Goal: Task Accomplishment & Management: Manage account settings

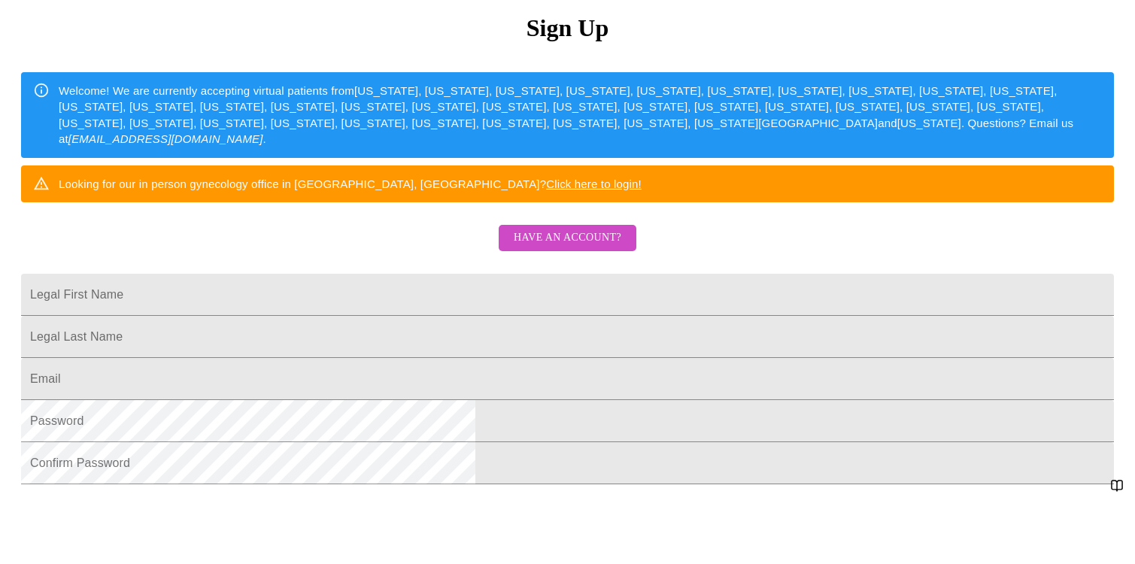
scroll to position [190, 0]
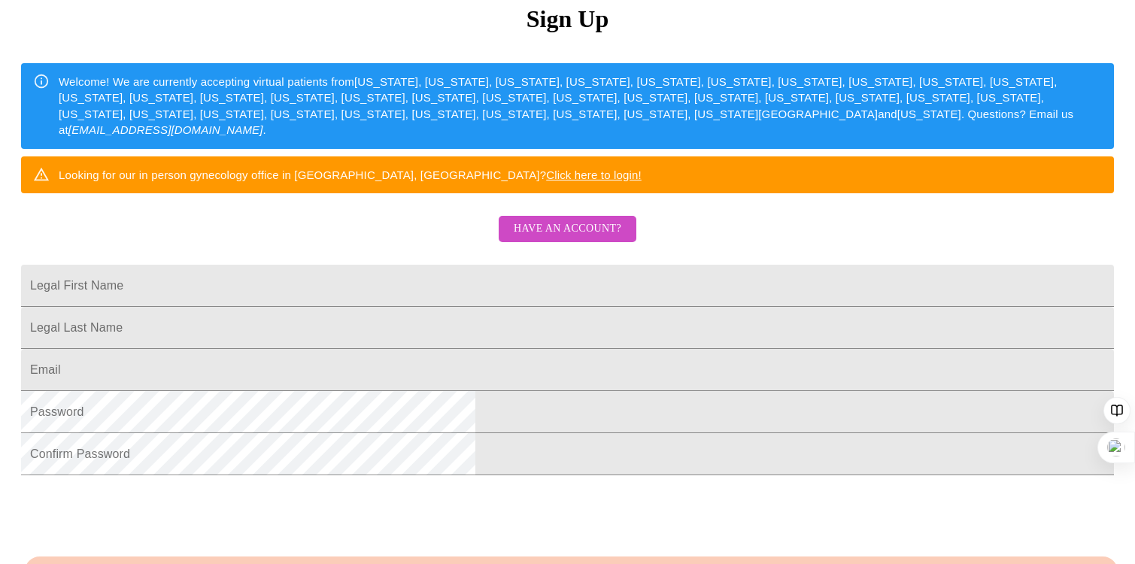
click at [587, 238] on span "Have an account?" at bounding box center [568, 229] width 108 height 19
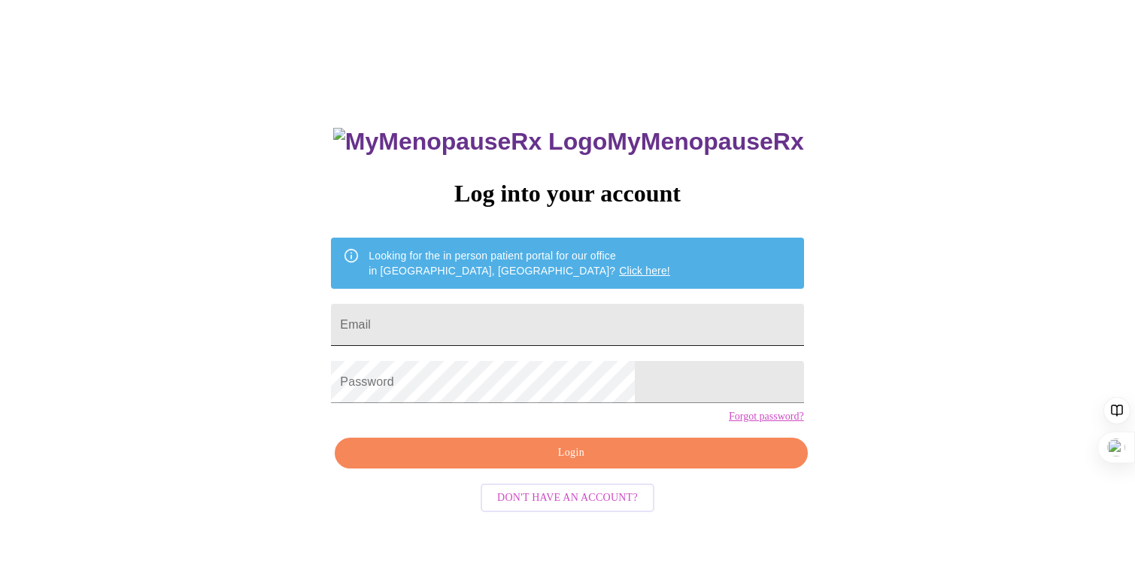
click at [483, 320] on input "Email" at bounding box center [567, 325] width 472 height 42
type input "[EMAIL_ADDRESS][DOMAIN_NAME]"
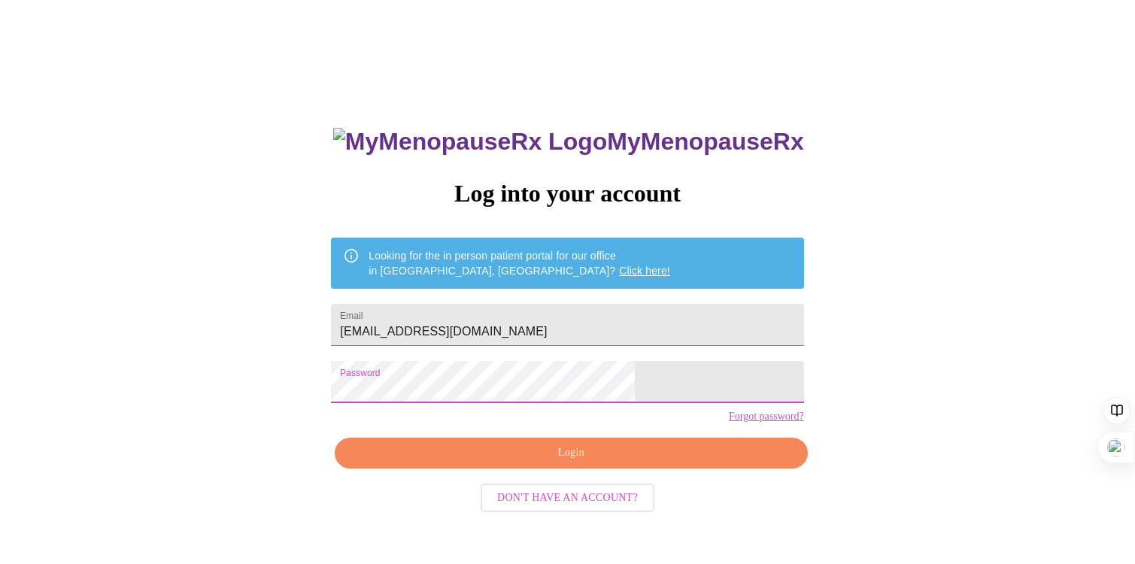
click at [559, 467] on button "Login" at bounding box center [571, 453] width 472 height 31
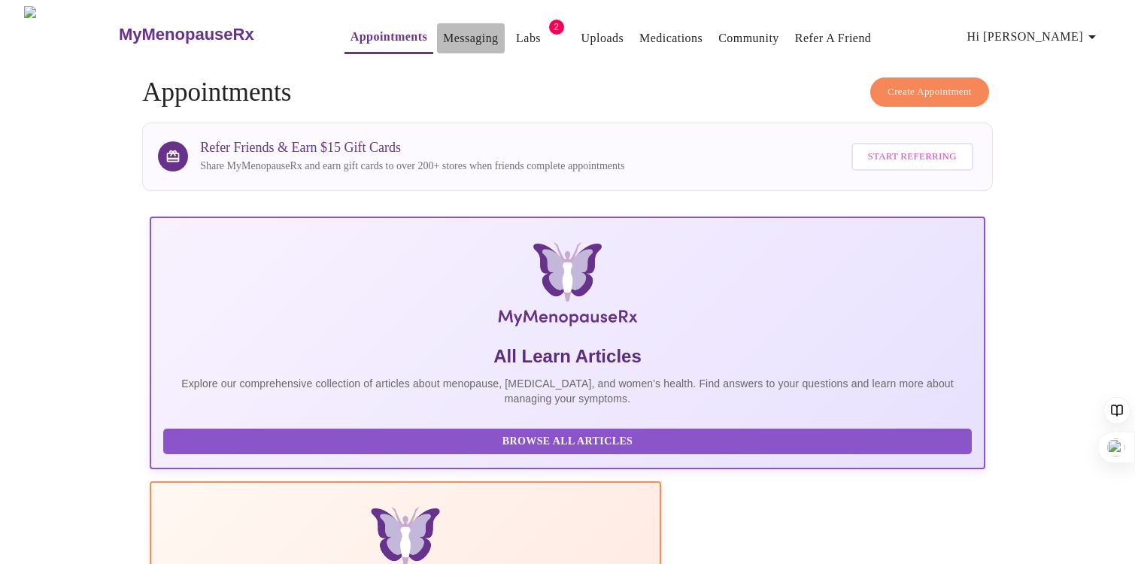
click at [443, 38] on link "Messaging" at bounding box center [470, 38] width 55 height 21
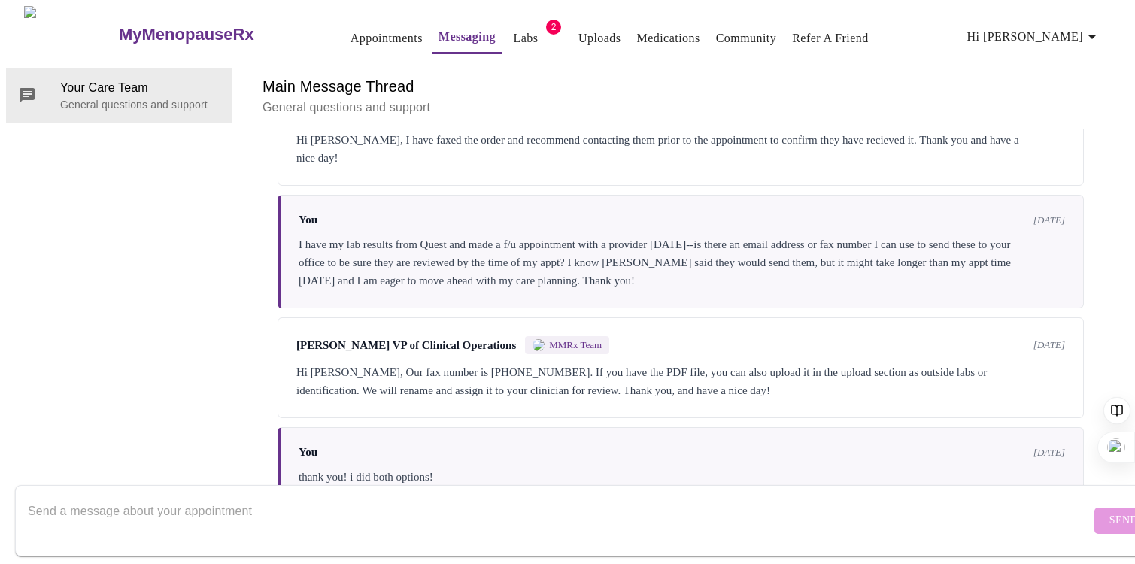
scroll to position [2039, 0]
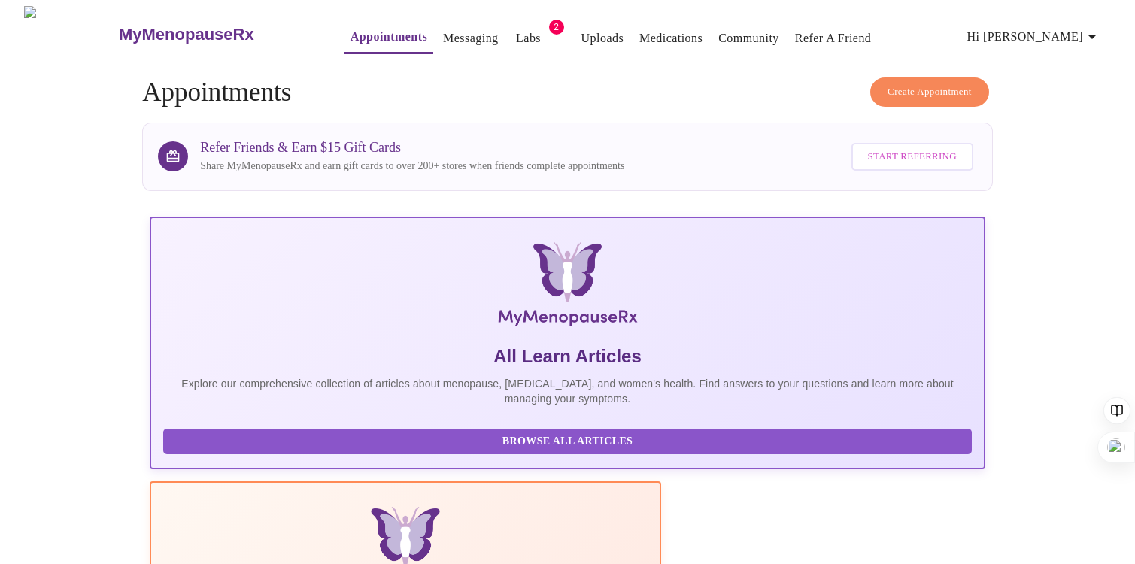
click at [655, 28] on link "Medications" at bounding box center [670, 38] width 63 height 21
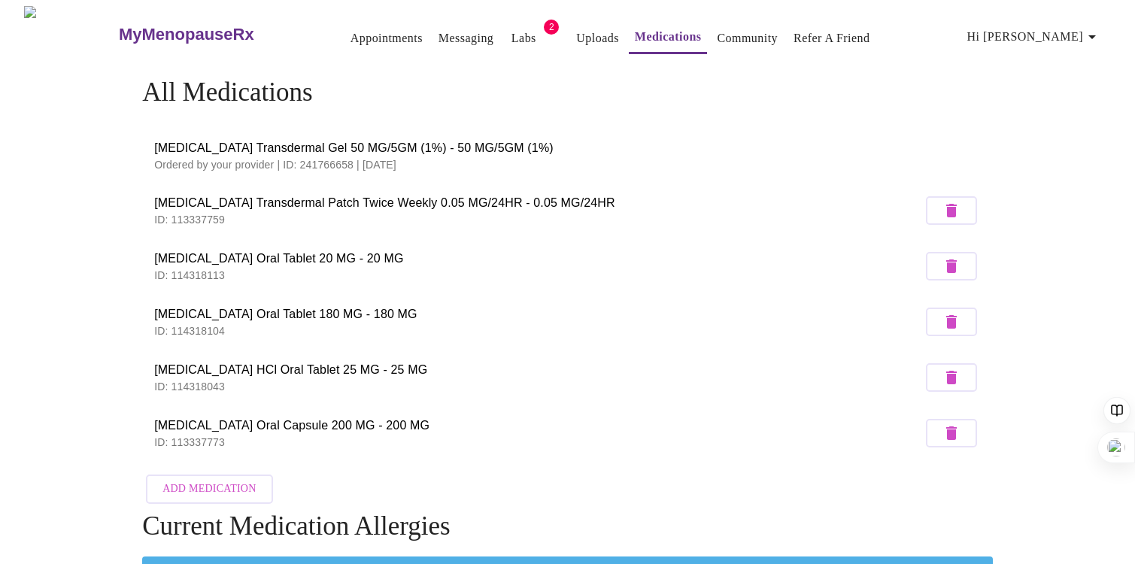
click at [468, 147] on span "[MEDICAL_DATA] Transdermal Gel 50 MG/5GM (1%) - 50 MG/5GM (1%)" at bounding box center [567, 148] width 827 height 18
click at [281, 151] on span "[MEDICAL_DATA] Transdermal Gel 50 MG/5GM (1%) - 50 MG/5GM (1%)" at bounding box center [567, 148] width 827 height 18
